Goal: Task Accomplishment & Management: Manage account settings

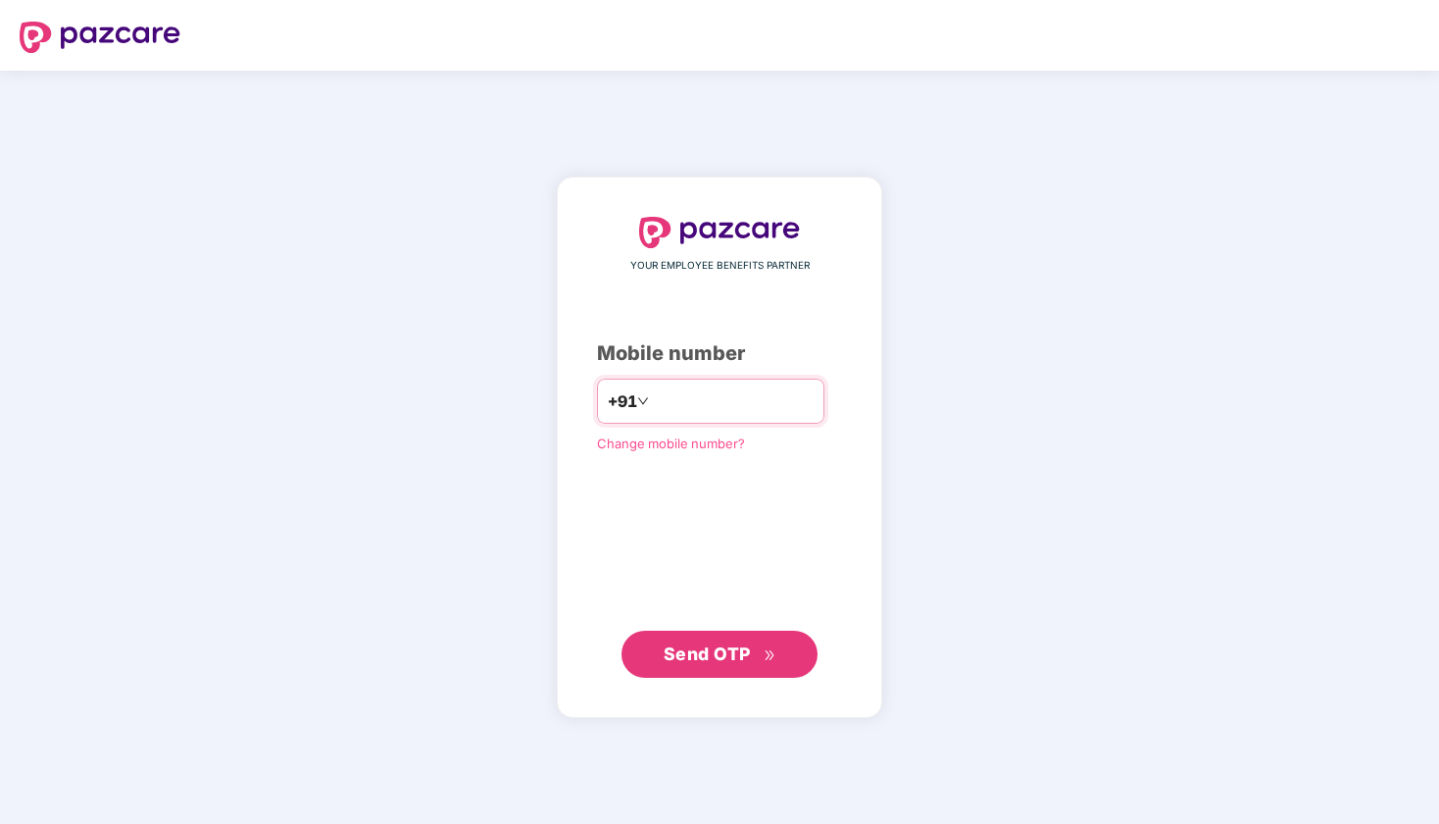
click at [656, 388] on input "number" at bounding box center [733, 400] width 161 height 31
type input "**********"
click at [726, 645] on span "Send OTP" at bounding box center [707, 652] width 87 height 21
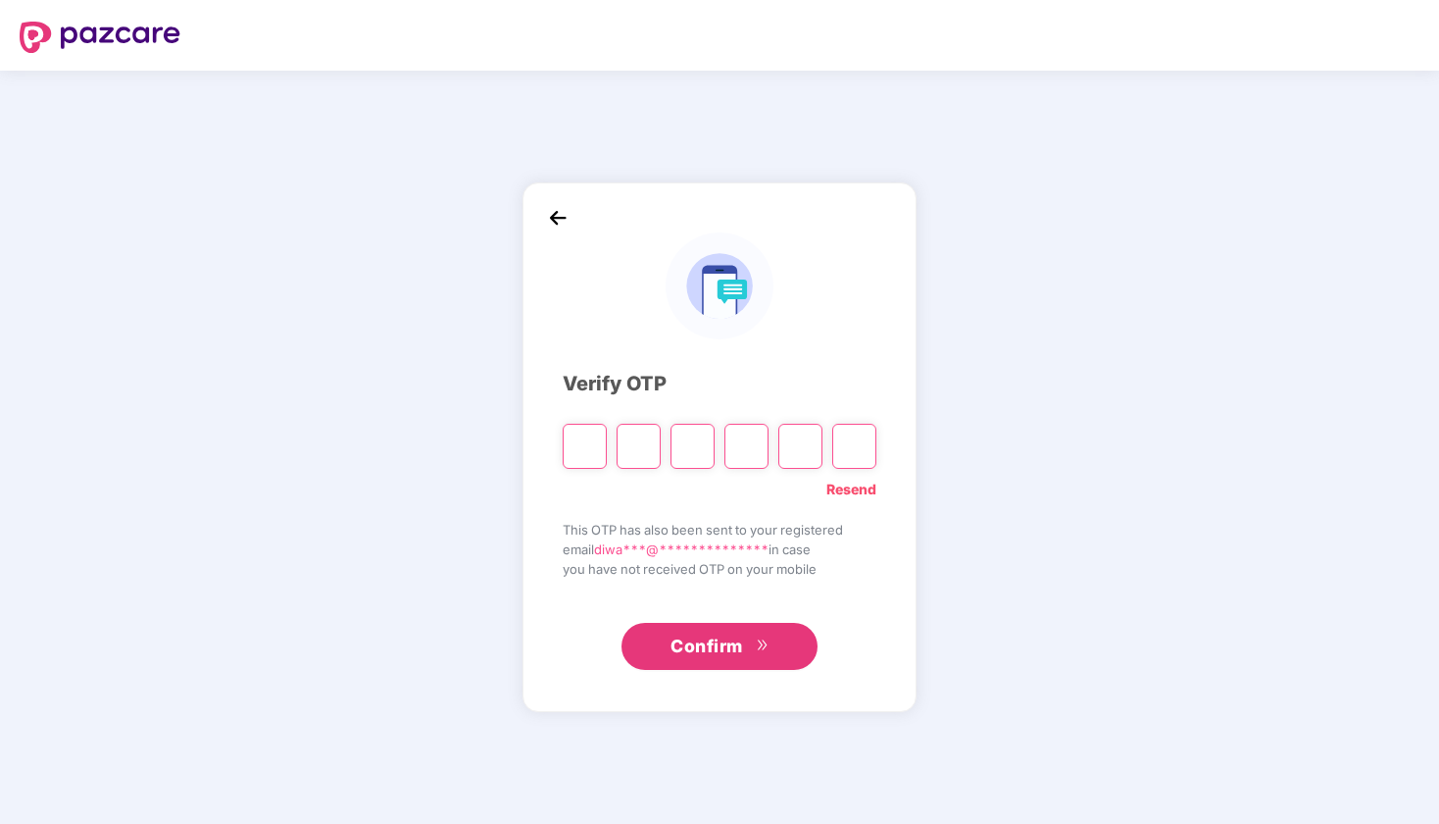
type input "*"
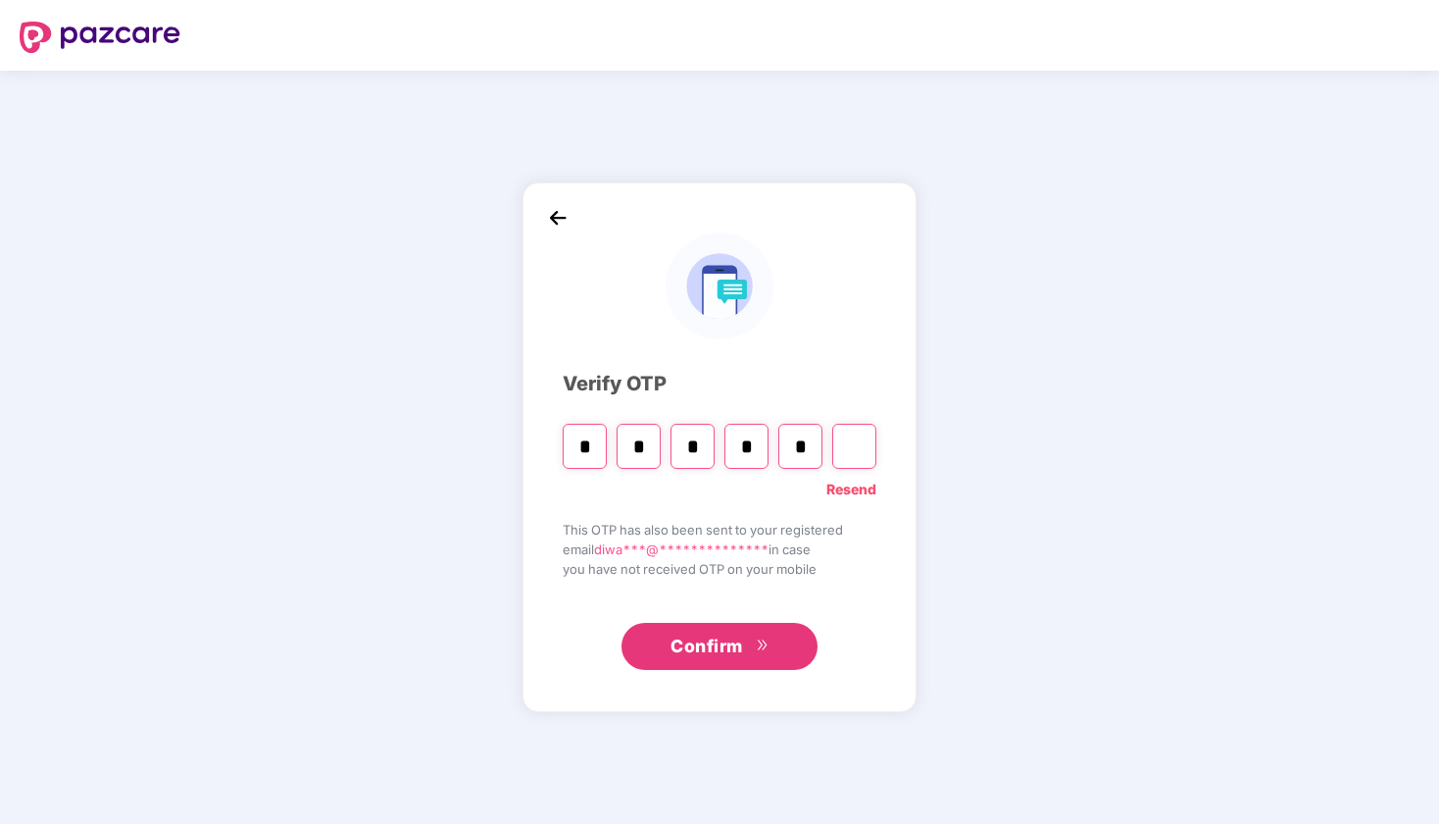
type input "*"
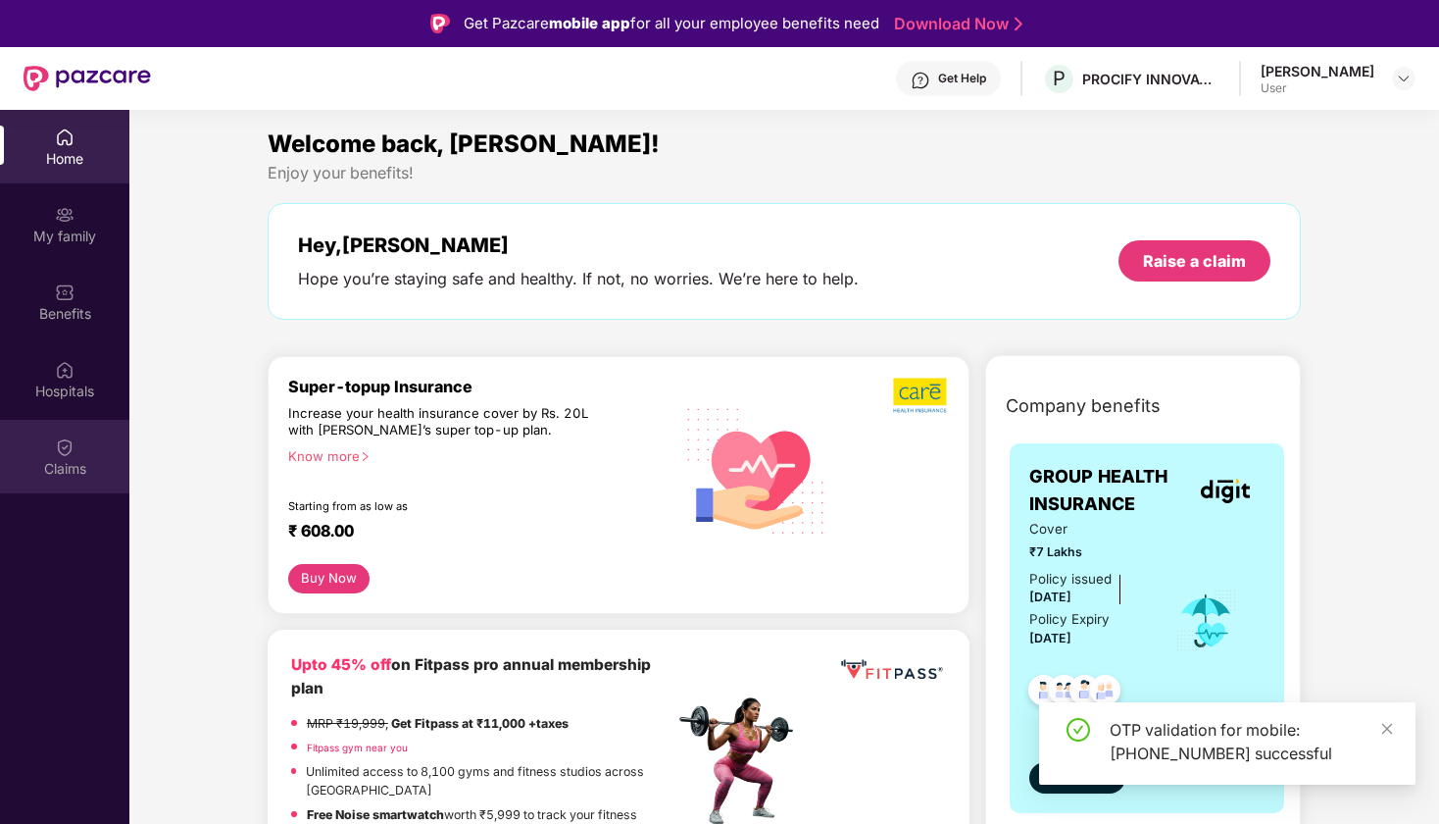
click at [75, 478] on div "Claims" at bounding box center [64, 469] width 129 height 20
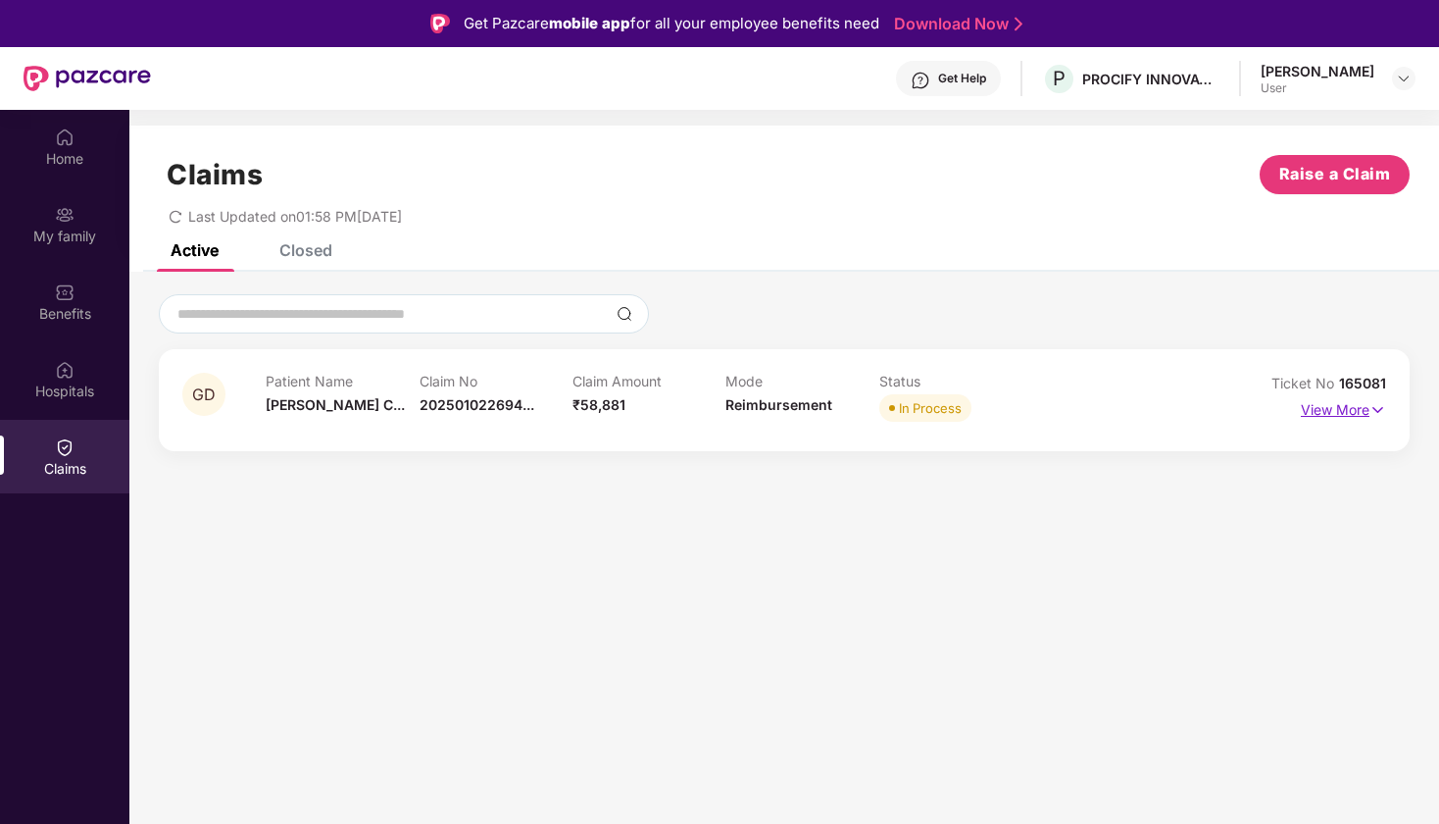
click at [1339, 407] on p "View More" at bounding box center [1343, 407] width 85 height 26
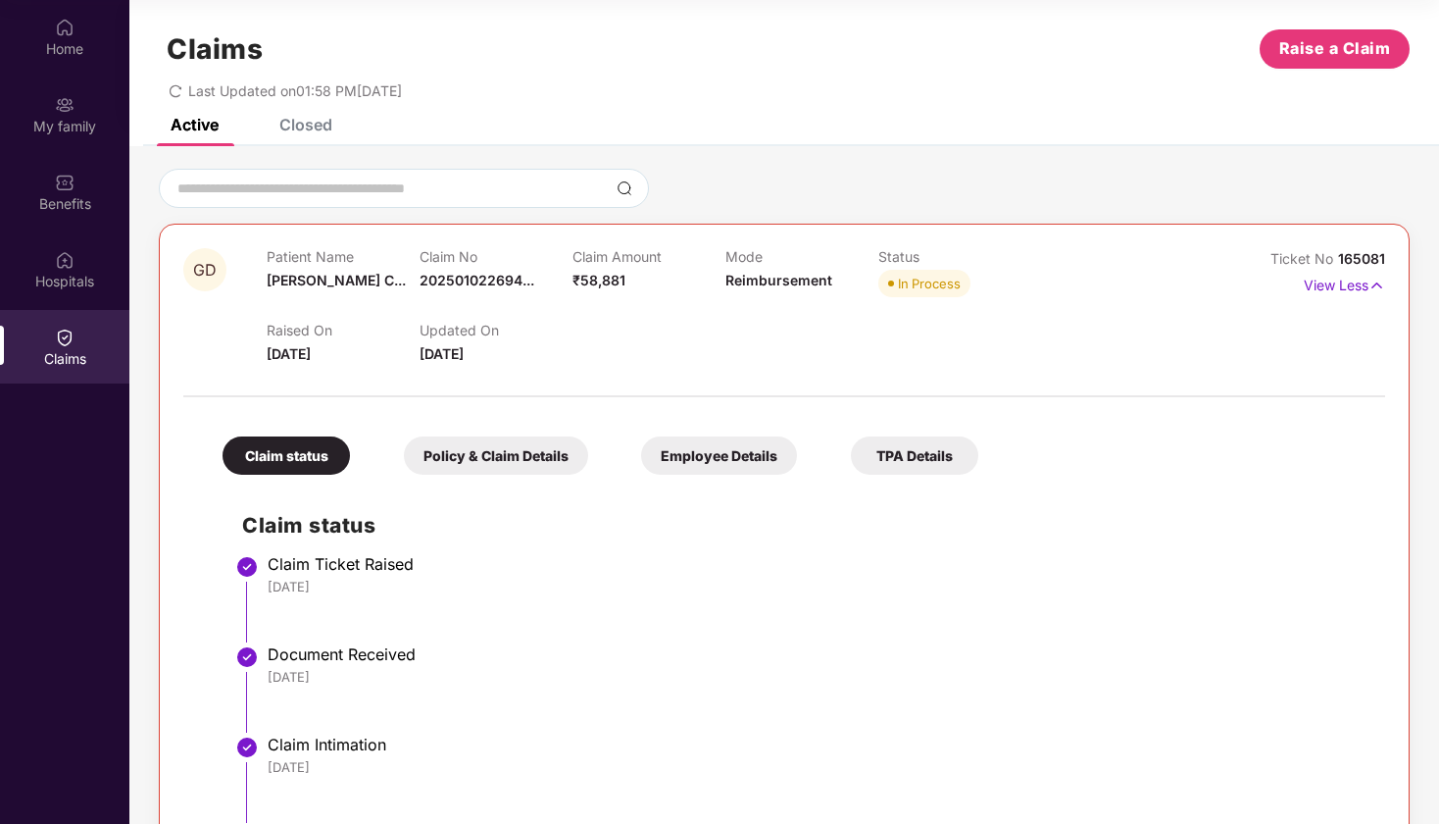
scroll to position [13, 0]
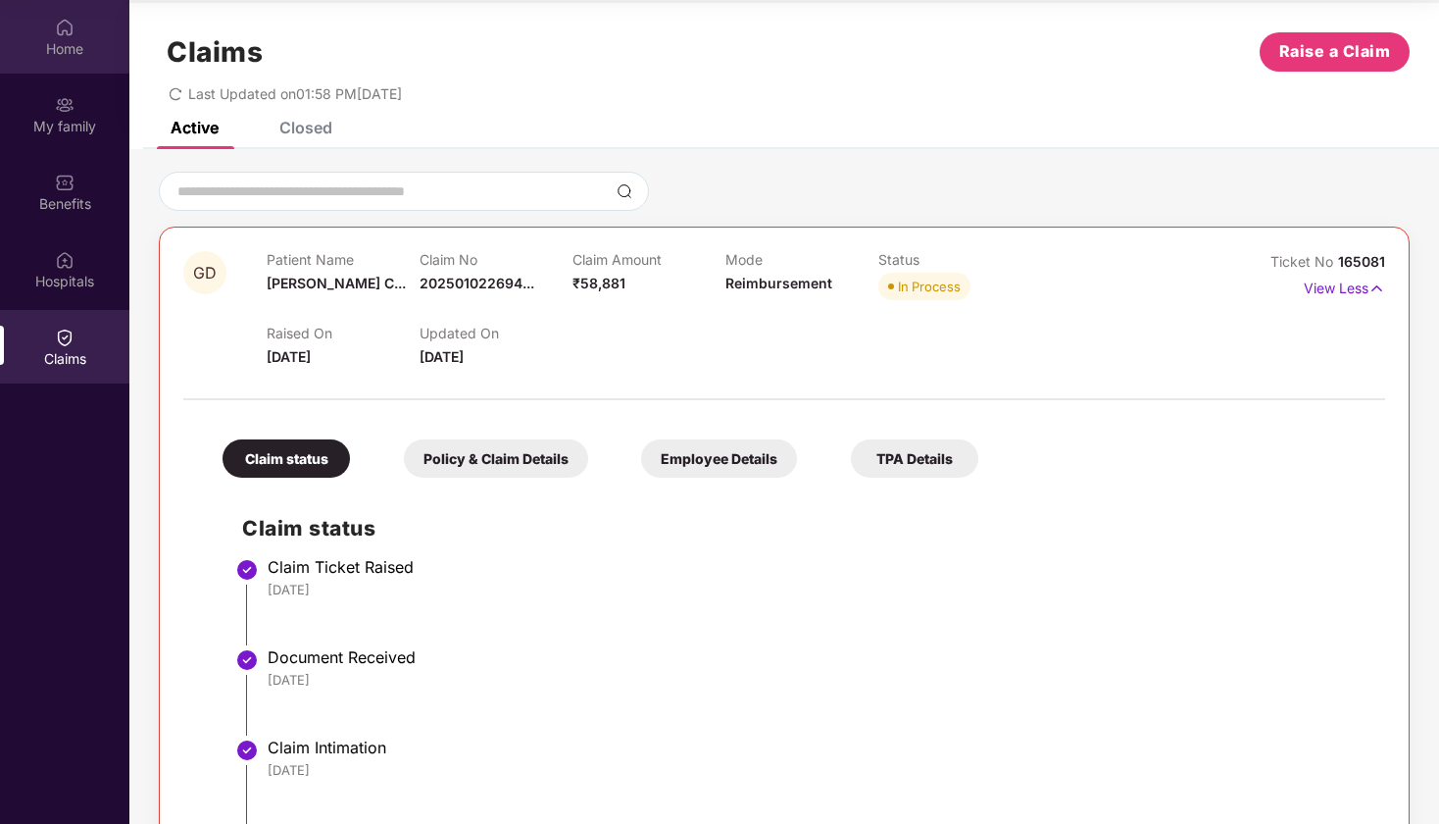
click at [68, 37] on div "Home" at bounding box center [64, 37] width 129 height 74
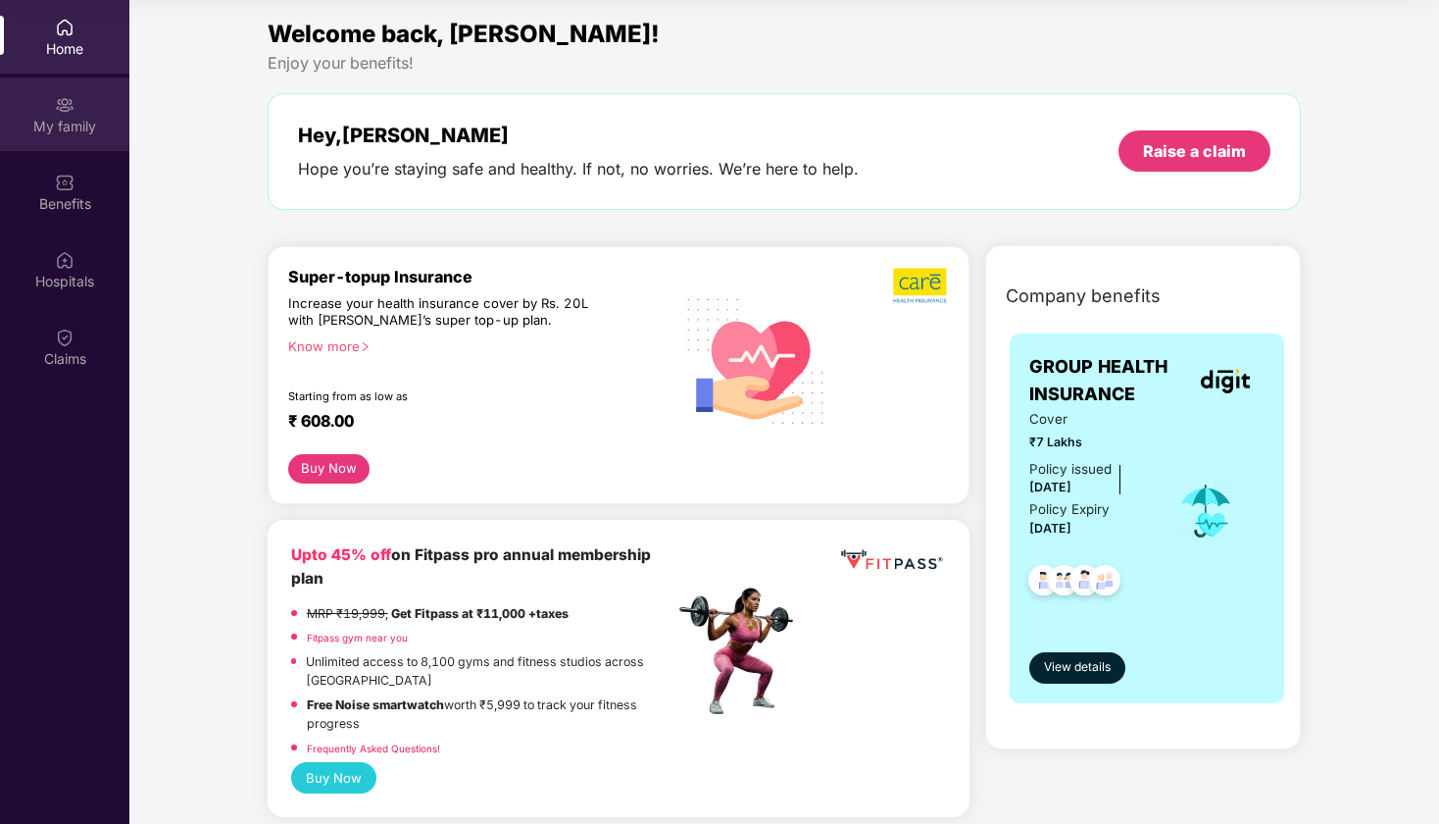
click at [57, 88] on div "My family" at bounding box center [64, 114] width 129 height 74
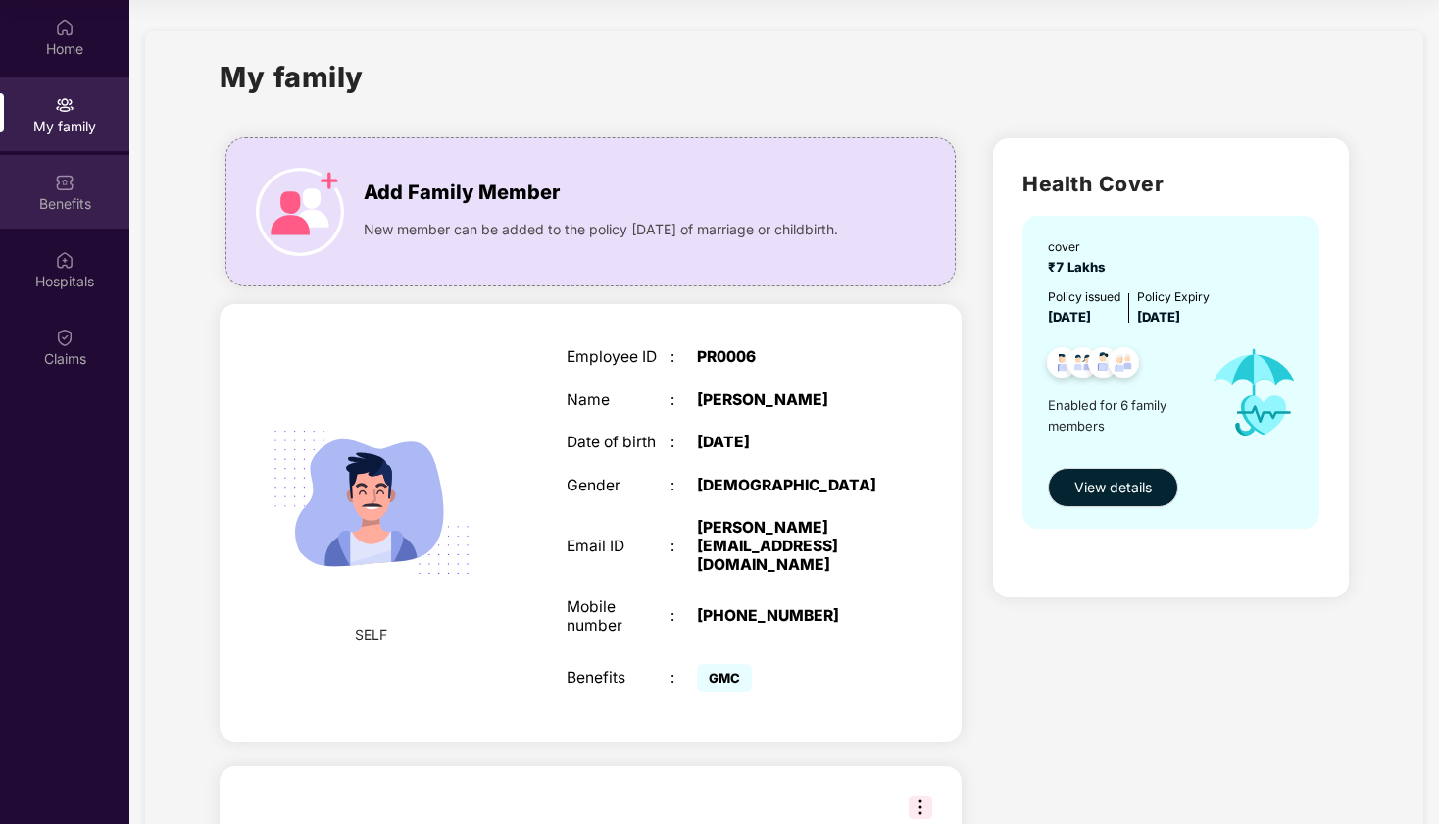
click at [64, 161] on div "Benefits" at bounding box center [64, 192] width 129 height 74
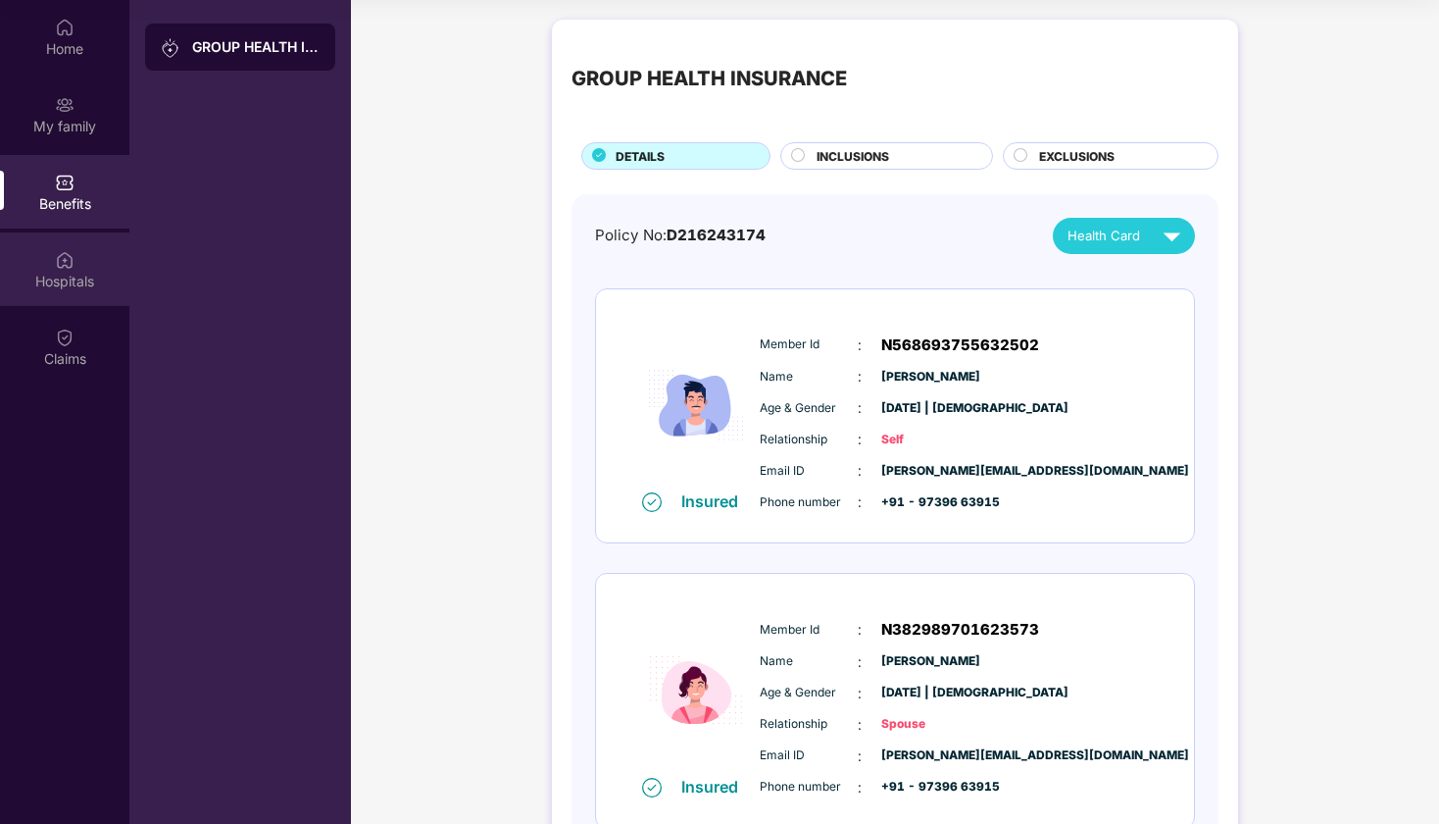
click at [66, 276] on div "Hospitals" at bounding box center [64, 282] width 129 height 20
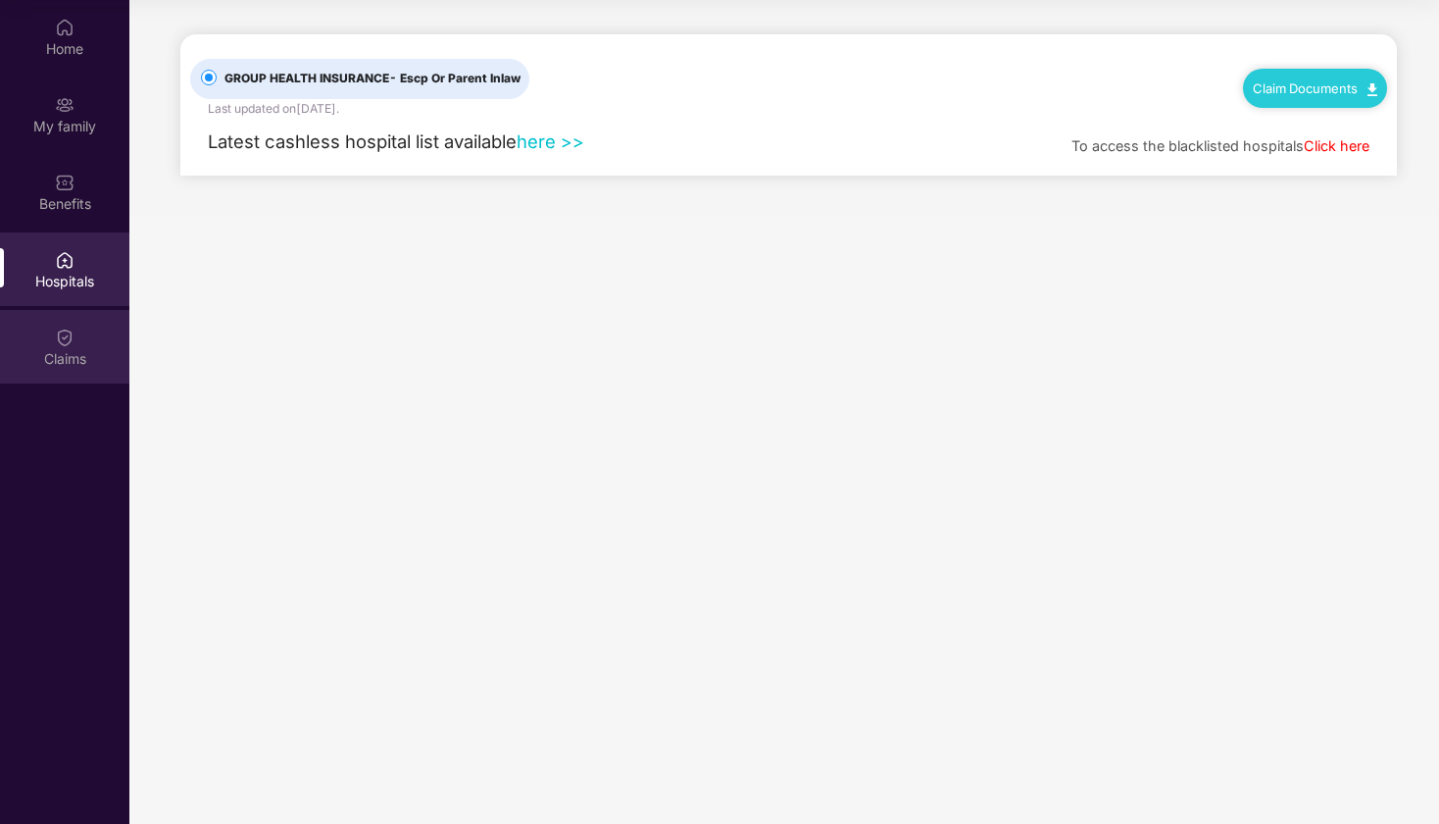
click at [59, 355] on div "Claims" at bounding box center [64, 359] width 129 height 20
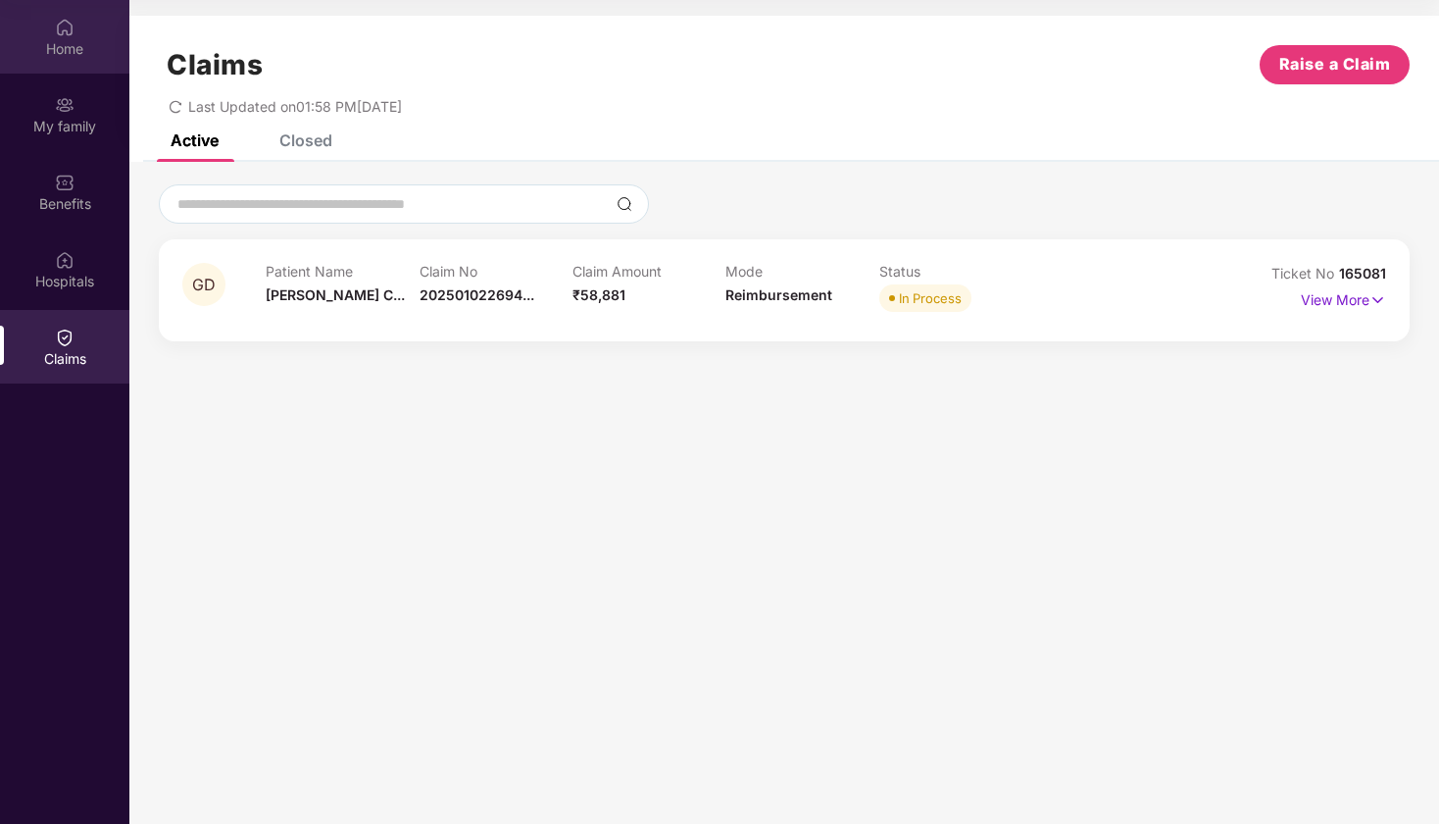
click at [50, 55] on div "Home" at bounding box center [64, 49] width 129 height 20
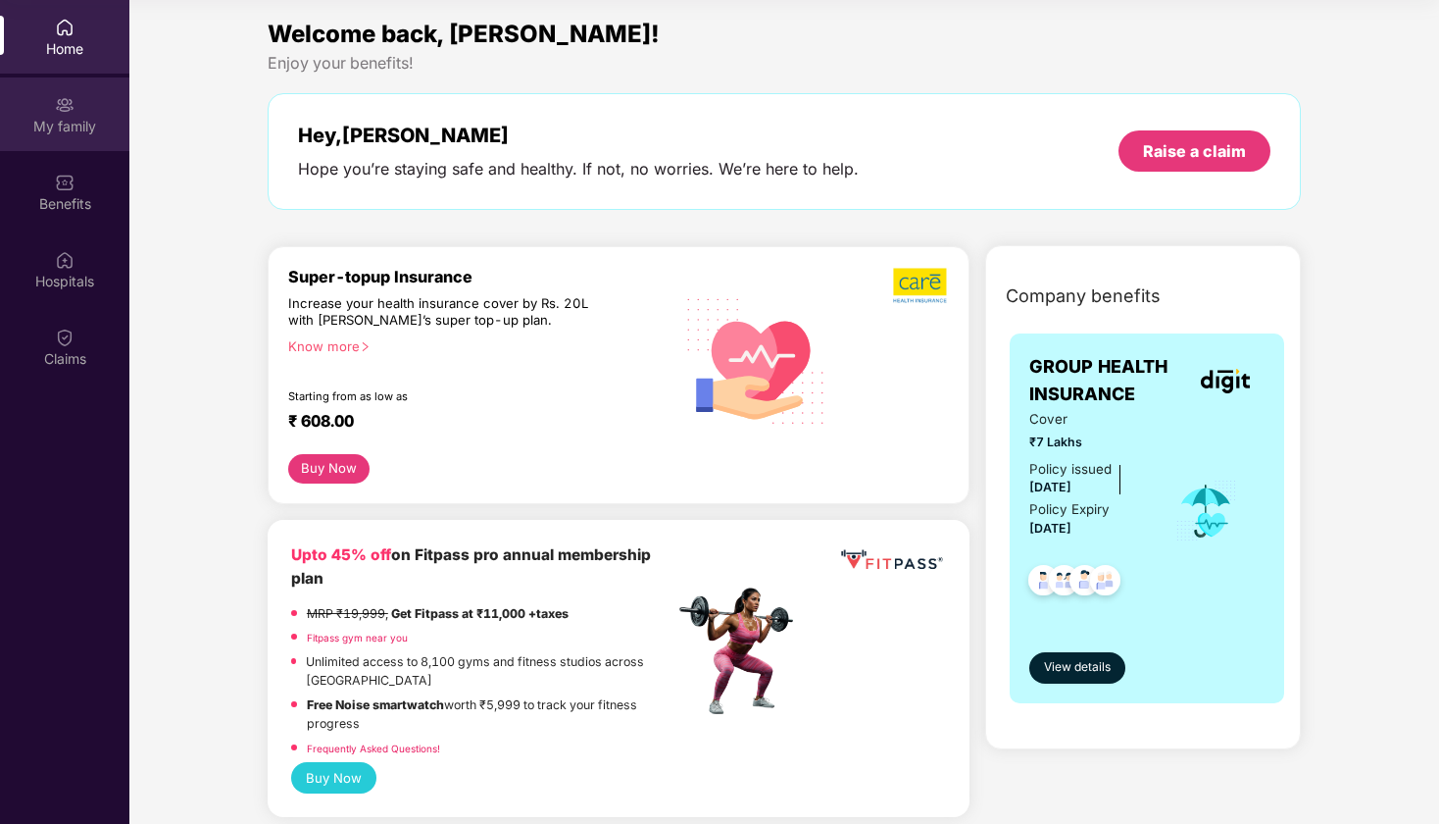
click at [88, 117] on div "My family" at bounding box center [64, 127] width 129 height 20
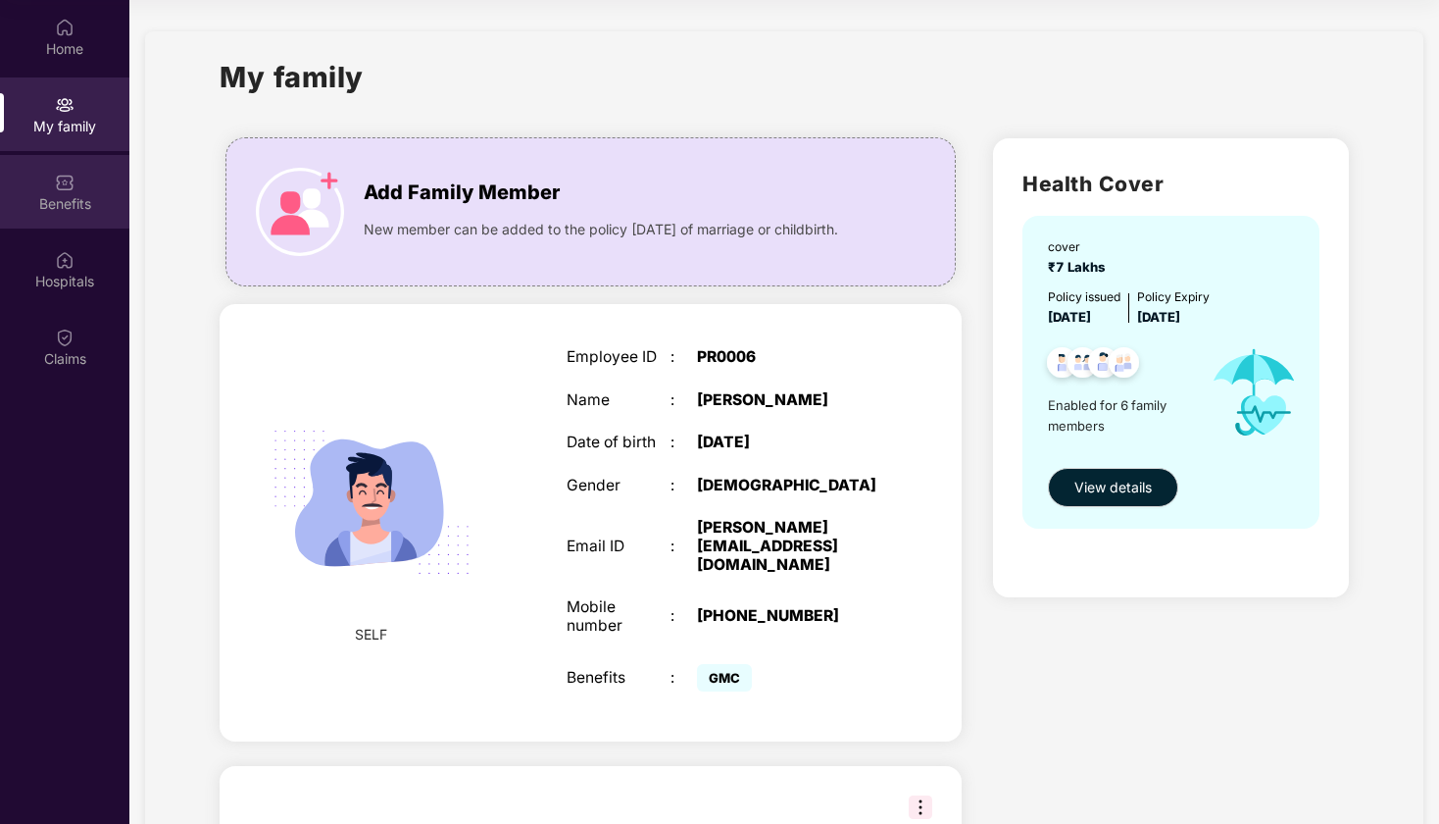
click at [64, 195] on div "Benefits" at bounding box center [64, 204] width 129 height 20
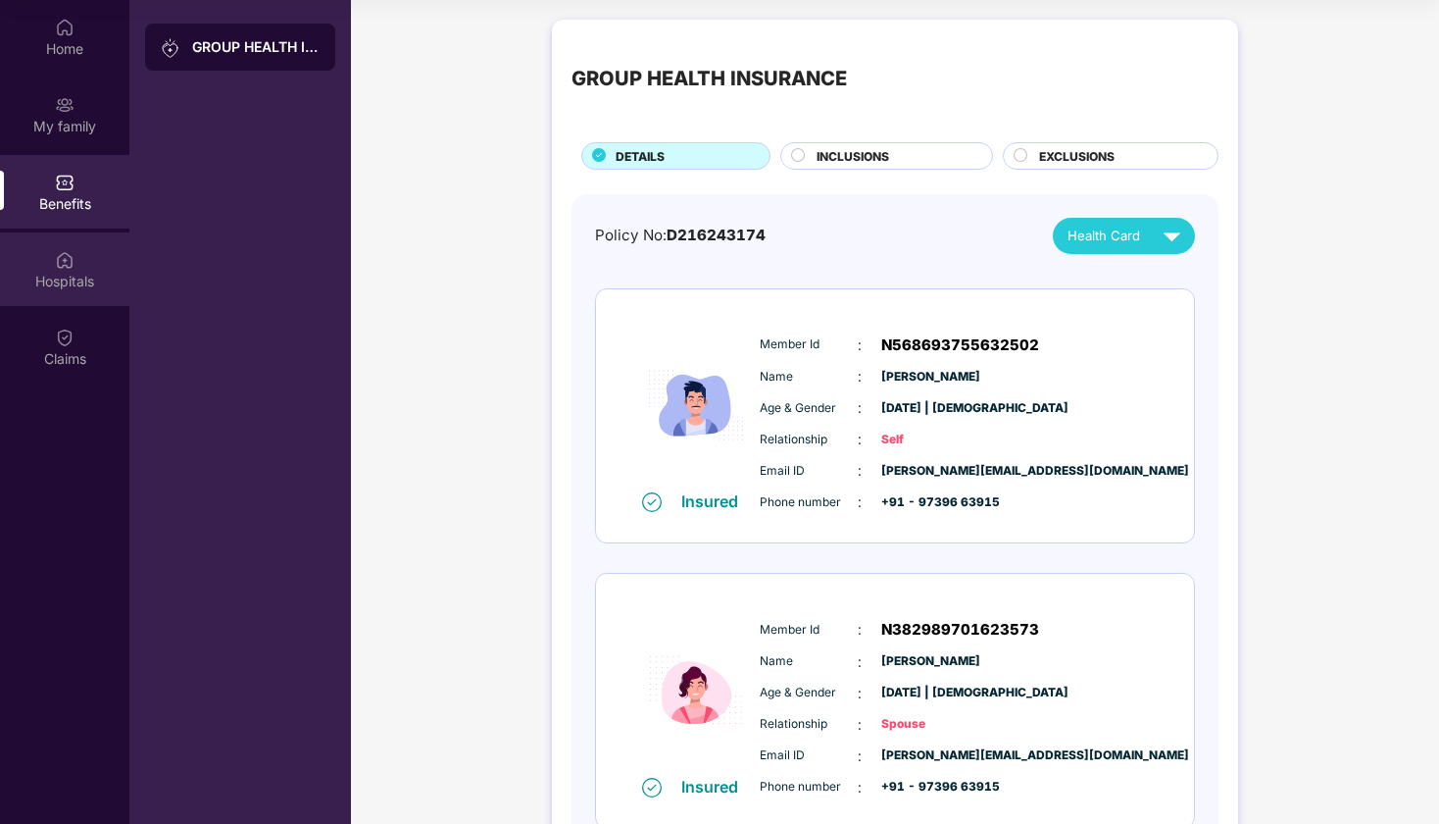
click at [68, 272] on div "Hospitals" at bounding box center [64, 282] width 129 height 20
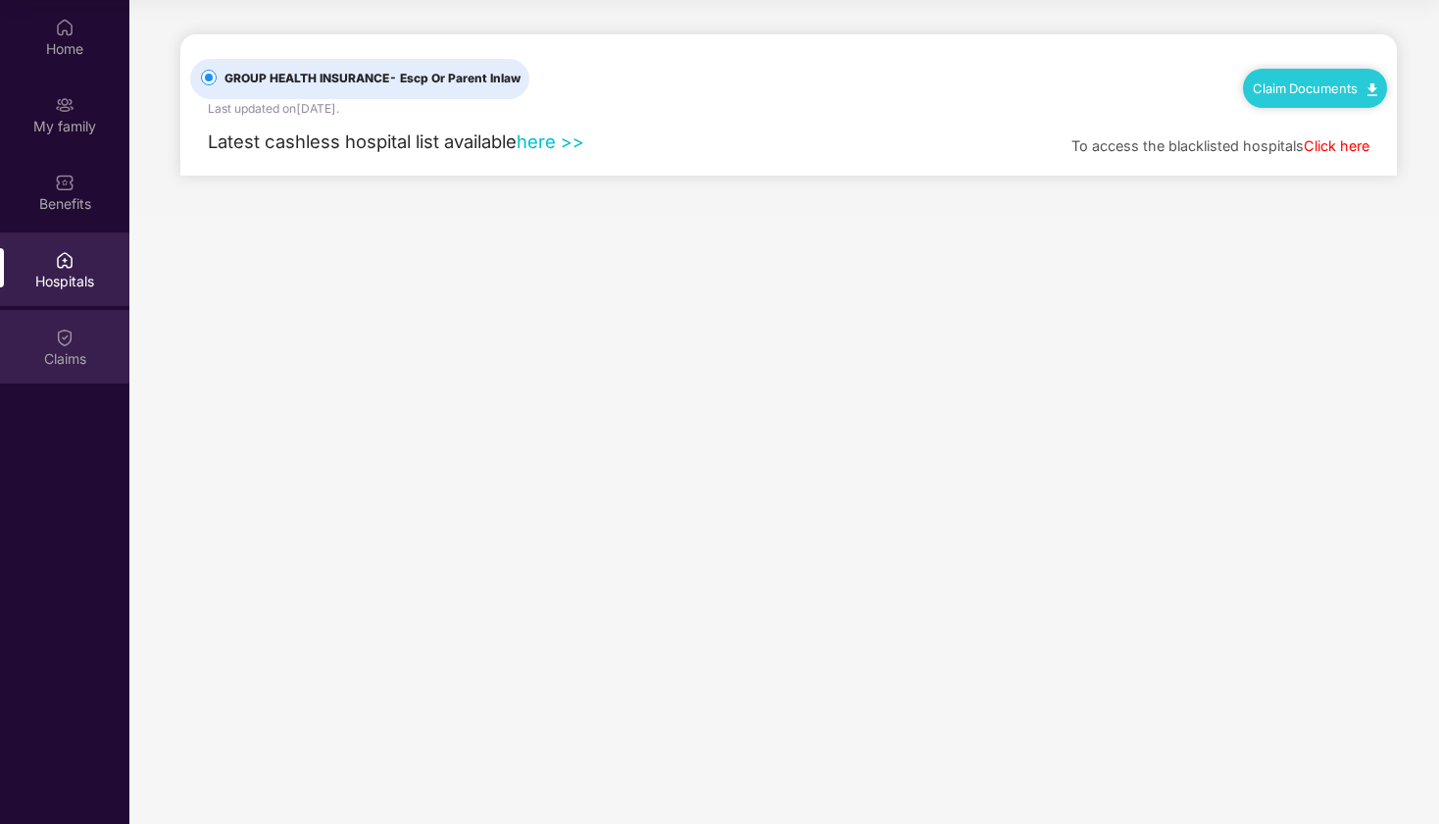
click at [75, 343] on div "Claims" at bounding box center [64, 347] width 129 height 74
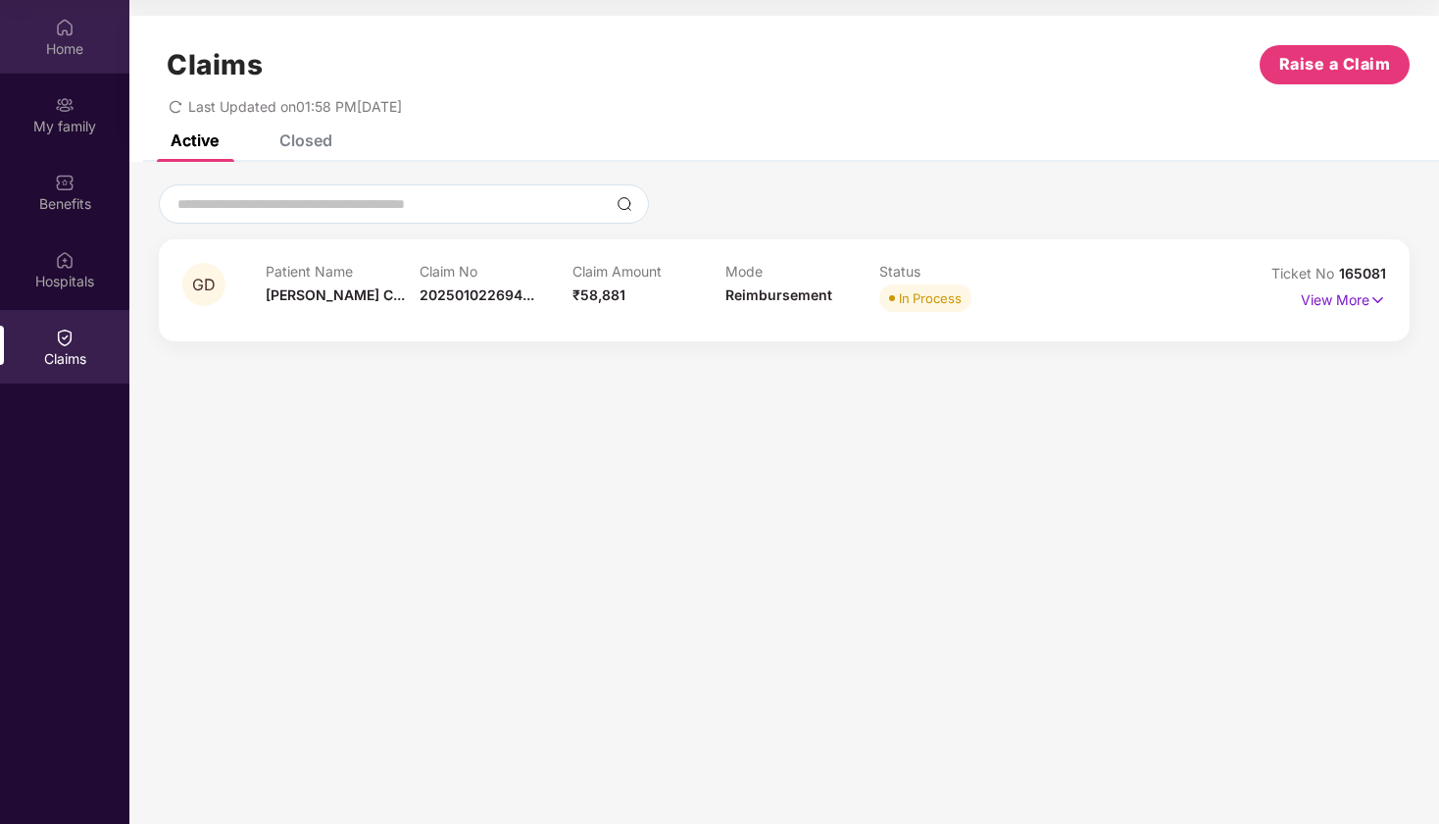
click at [70, 50] on div "Home" at bounding box center [64, 49] width 129 height 20
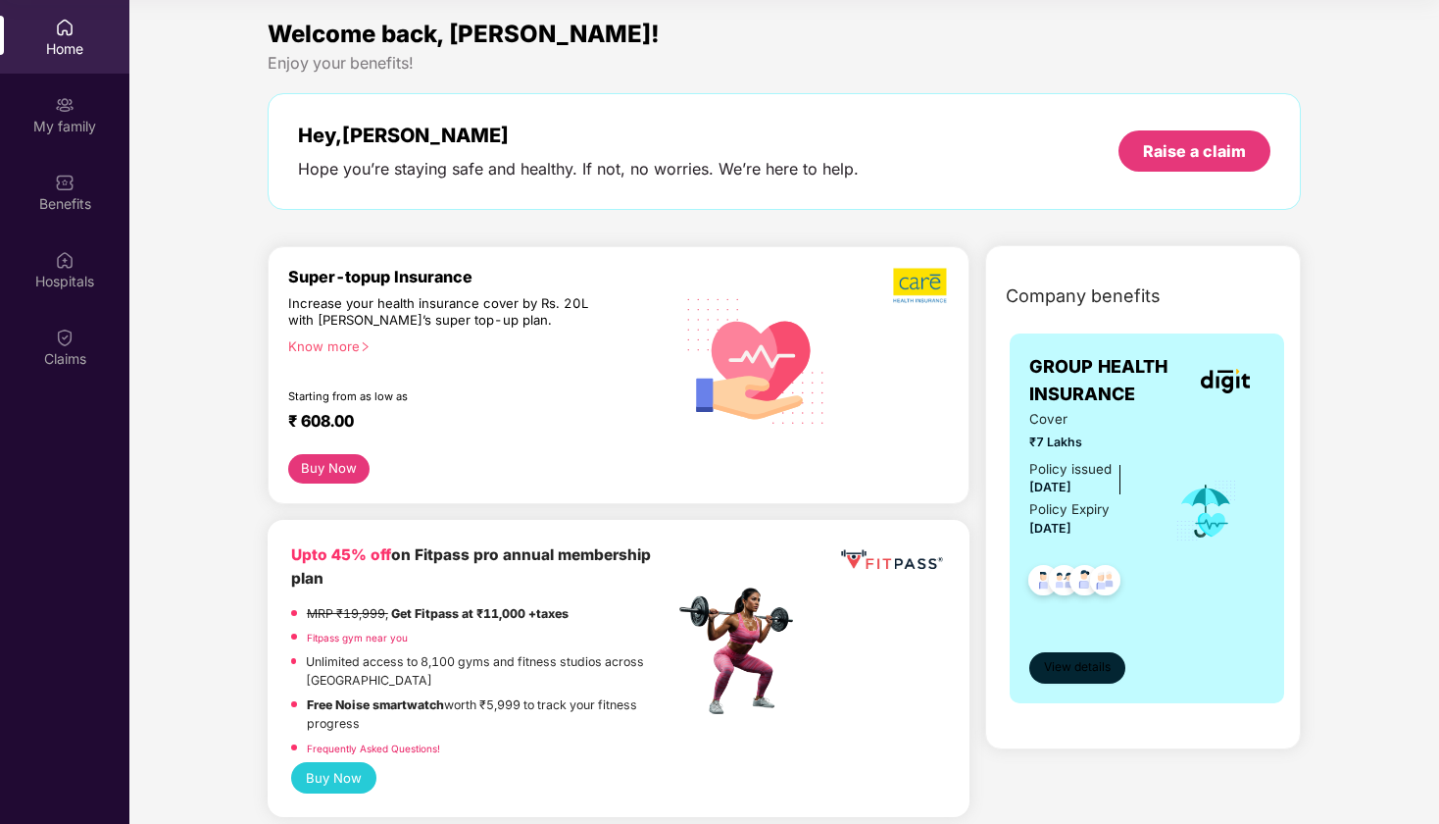
click at [1092, 677] on button "View details" at bounding box center [1078, 667] width 96 height 31
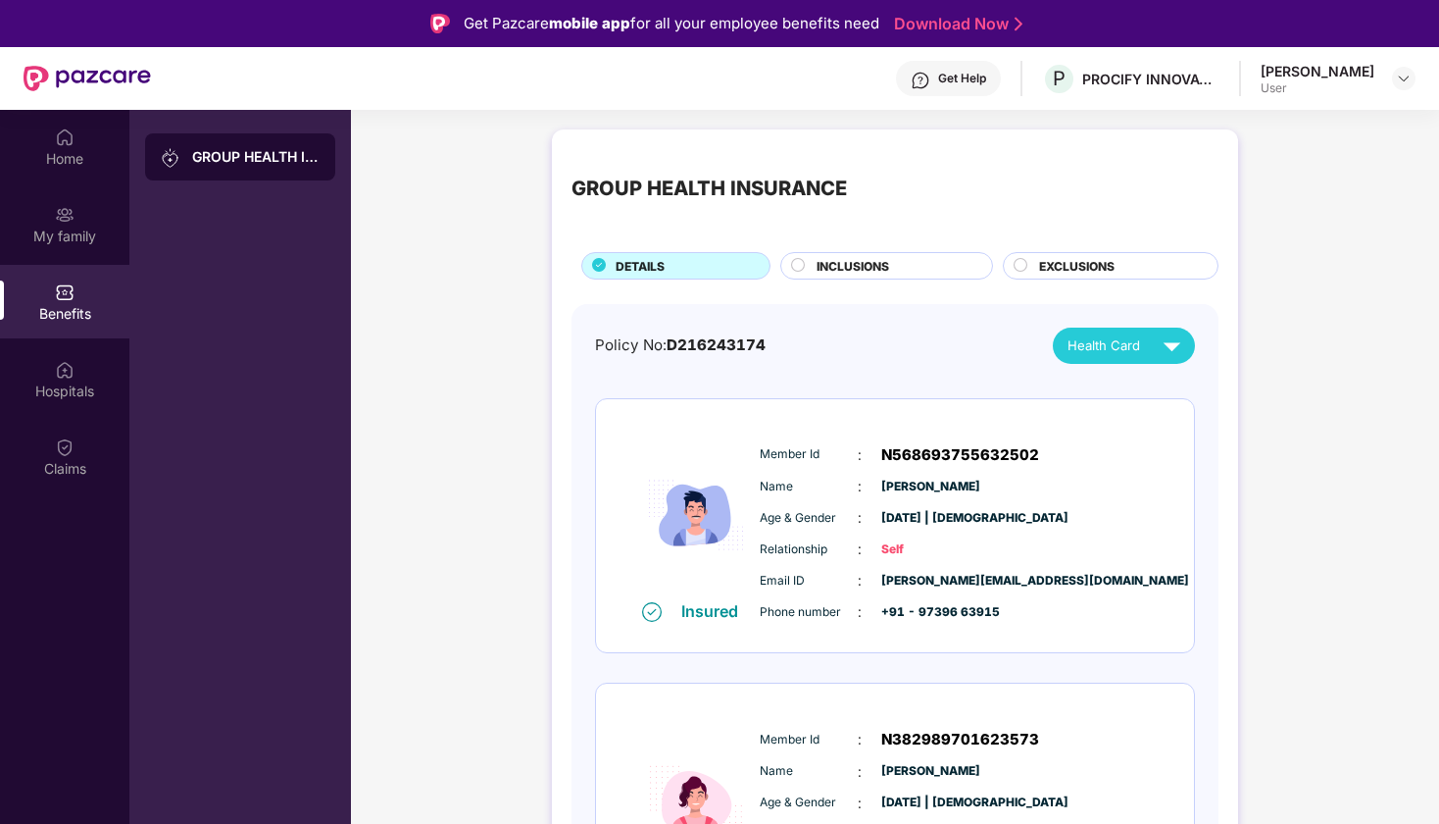
click at [961, 80] on div "Get Help" at bounding box center [962, 79] width 48 height 16
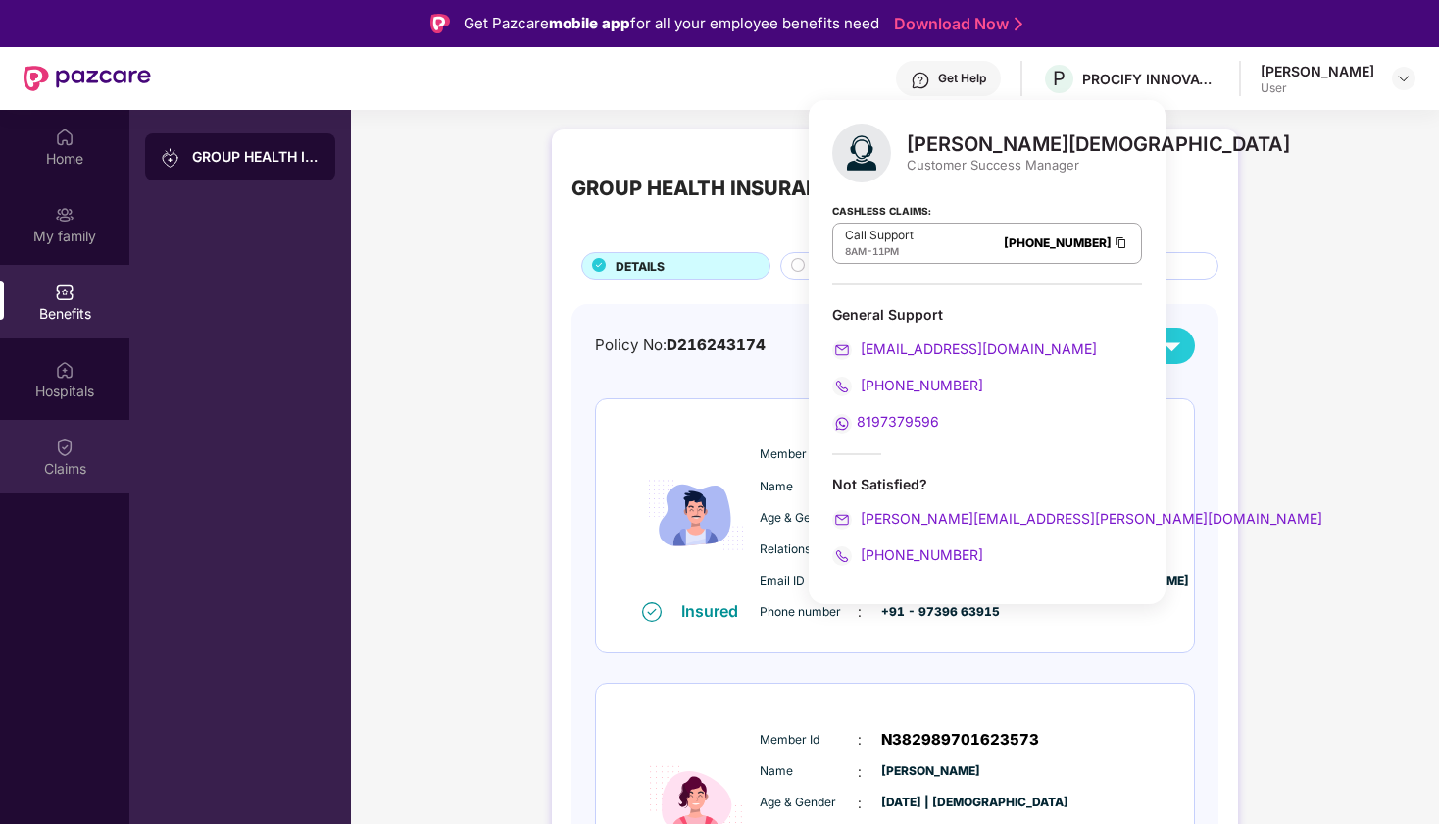
click at [68, 455] on img at bounding box center [65, 447] width 20 height 20
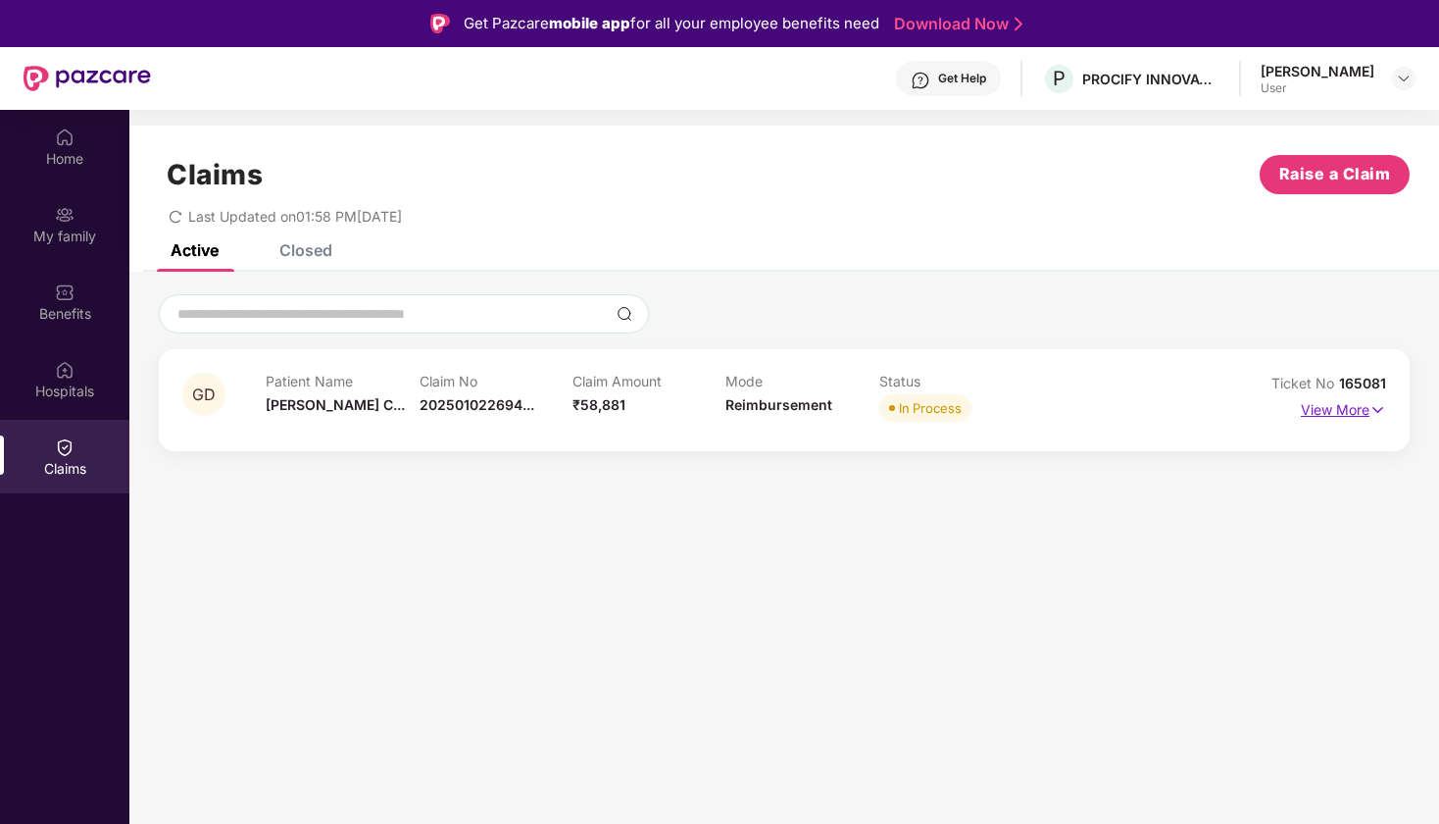
click at [1373, 405] on img at bounding box center [1378, 410] width 17 height 22
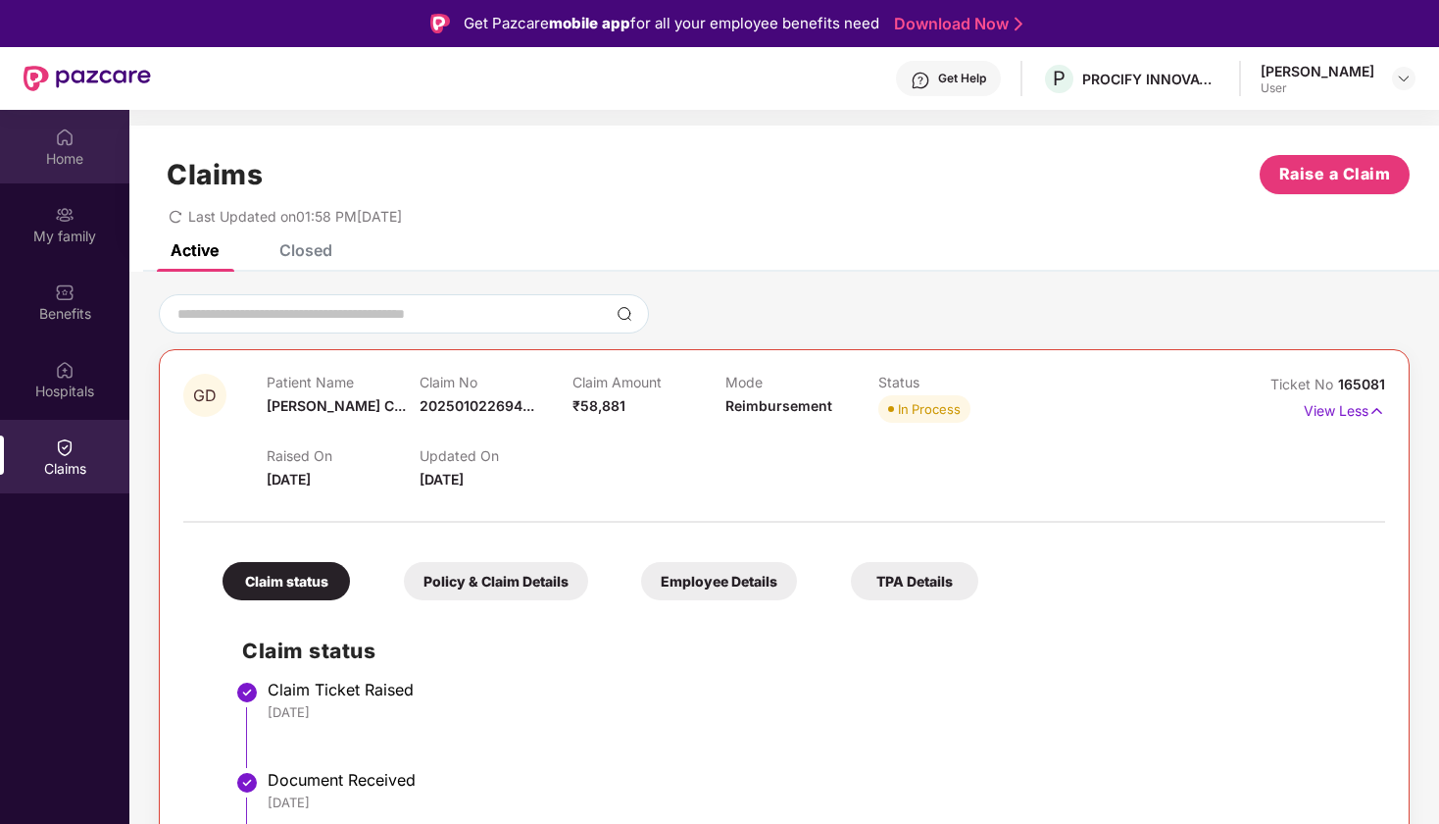
click at [70, 145] on img at bounding box center [65, 137] width 20 height 20
